Goal: Register for event/course

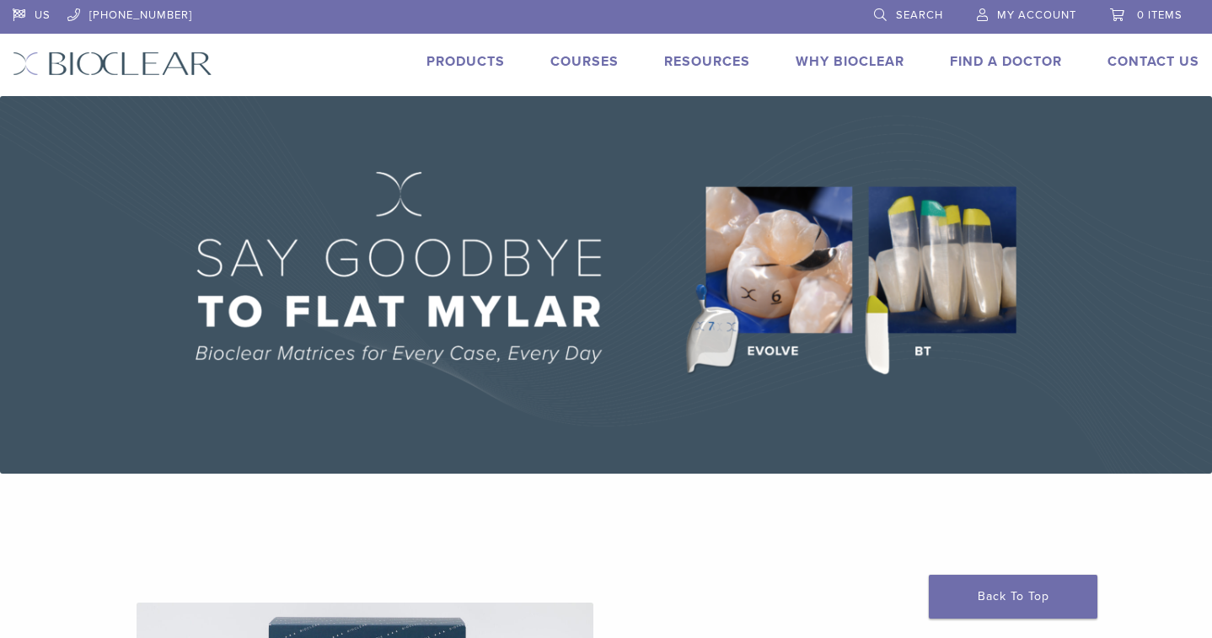
click at [612, 61] on link "Courses" at bounding box center [584, 61] width 68 height 17
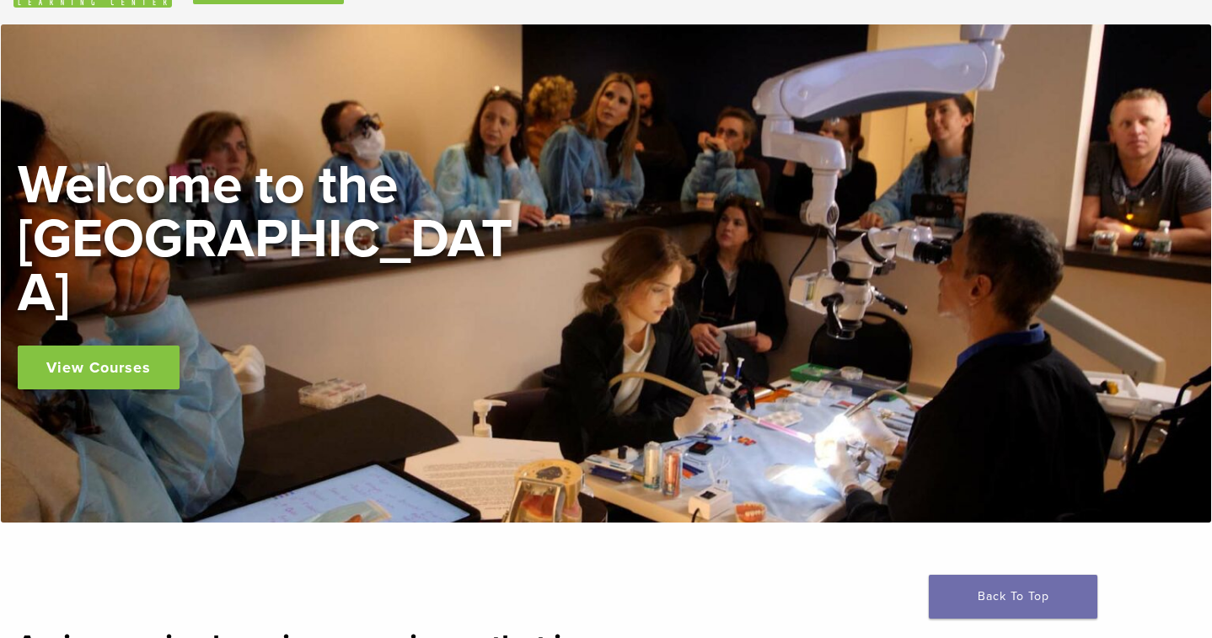
scroll to position [110, 0]
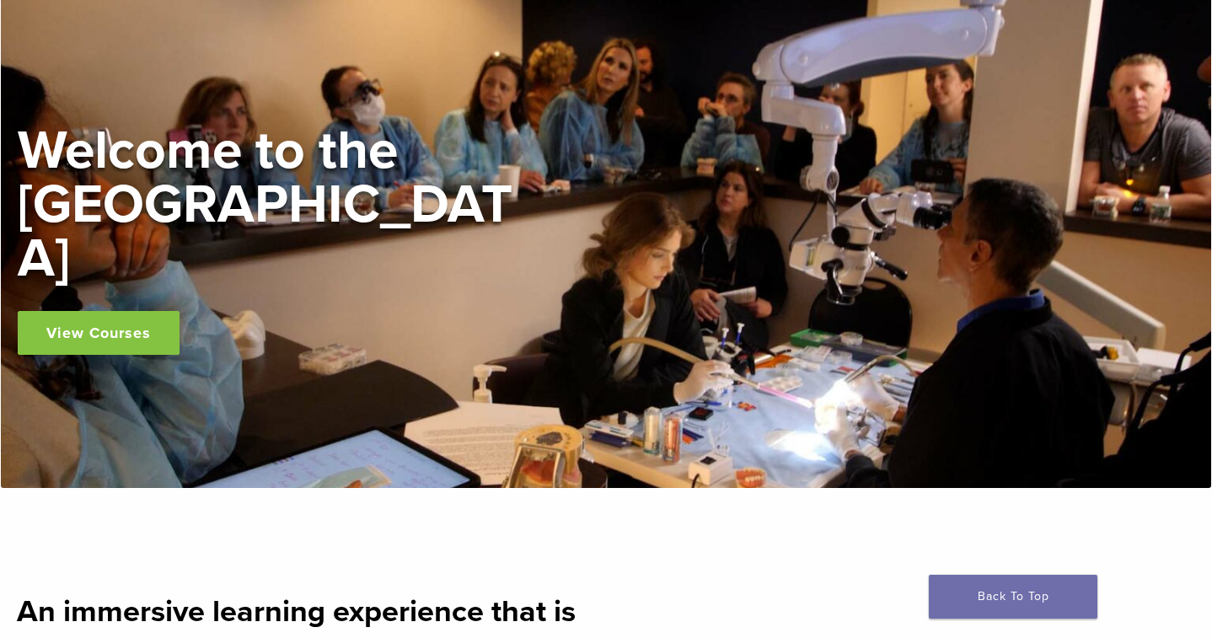
click at [128, 311] on link "View Courses" at bounding box center [99, 333] width 162 height 44
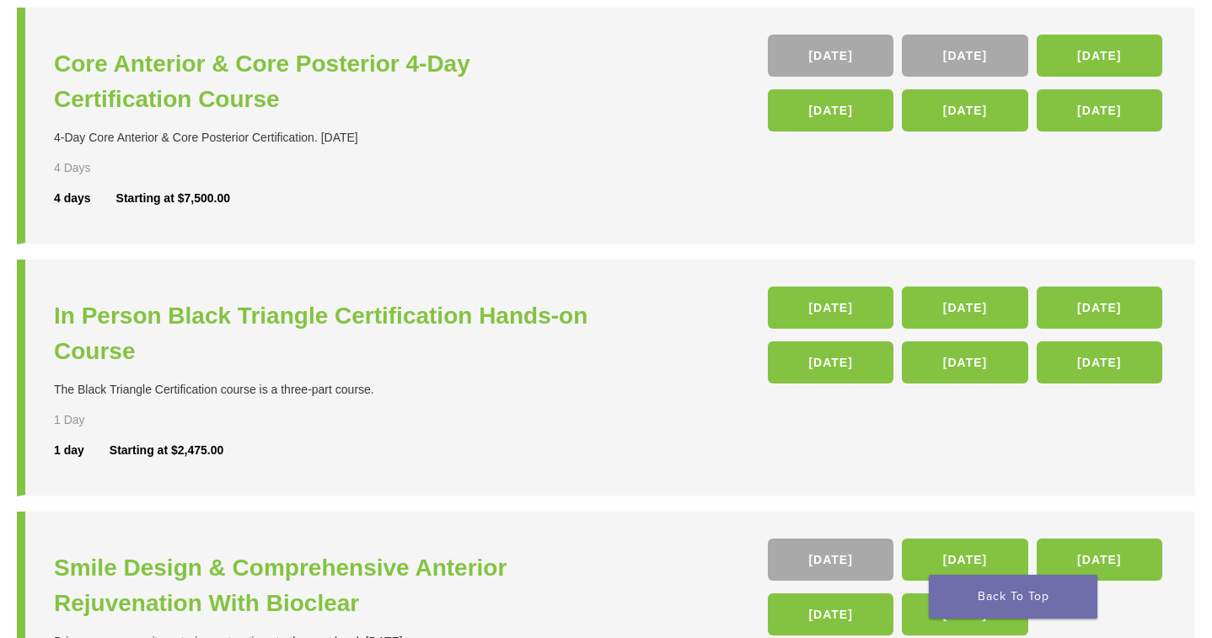
scroll to position [414, 0]
